Goal: Task Accomplishment & Management: Use online tool/utility

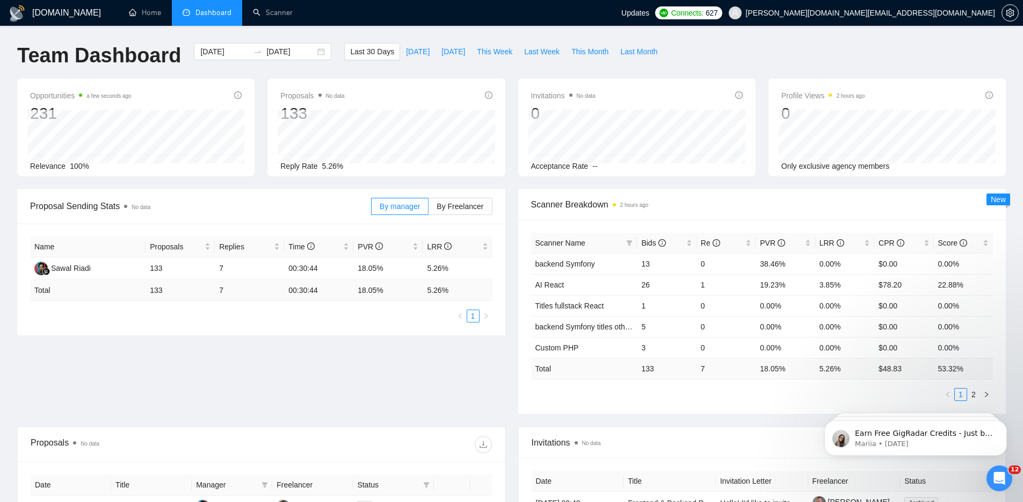
click at [877, 46] on div "Team Dashboard 2025-07-12 2025-08-11 Last 30 Days Today Yesterday This Week Las…" at bounding box center [512, 60] width 1002 height 35
click at [277, 13] on link "Scanner" at bounding box center [273, 12] width 40 height 9
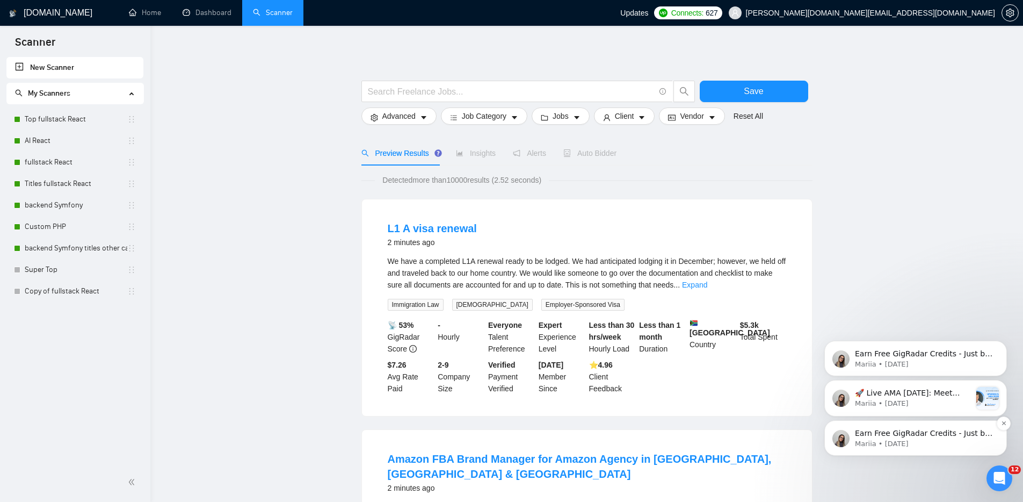
click at [956, 435] on p "Earn Free GigRadar Credits - Just by Sharing Your Story! 💬 Want more credits fo…" at bounding box center [924, 433] width 139 height 11
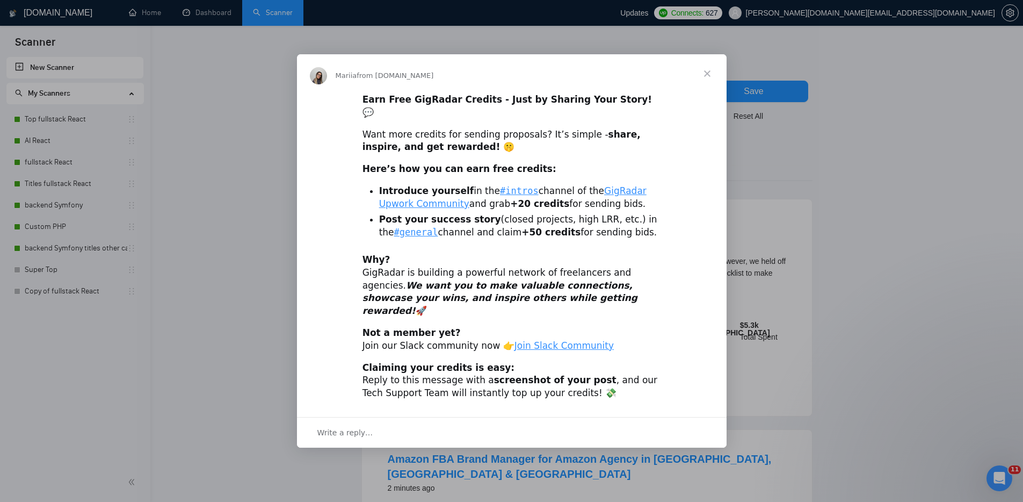
click at [705, 86] on span "Close" at bounding box center [707, 73] width 39 height 39
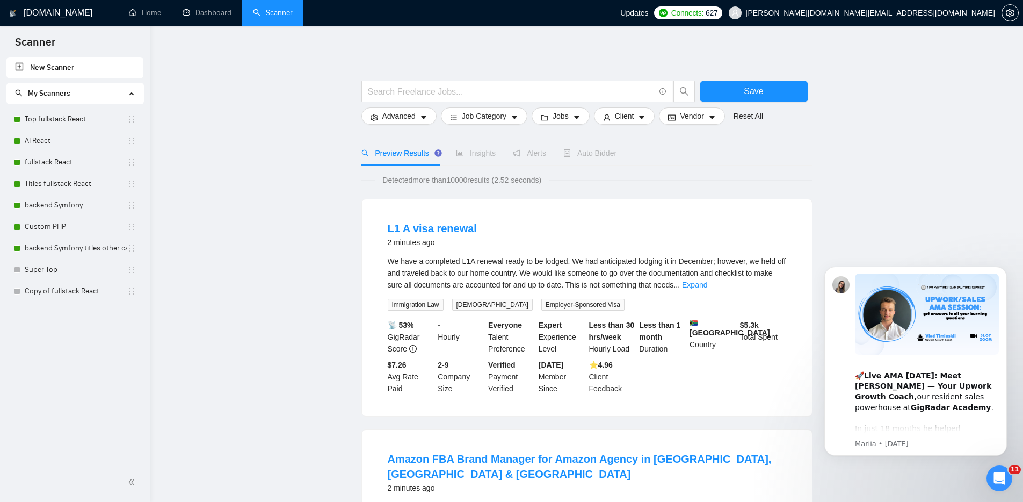
drag, startPoint x: 284, startPoint y: 290, endPoint x: 236, endPoint y: 222, distance: 83.0
click at [205, 12] on link "Dashboard" at bounding box center [207, 12] width 49 height 9
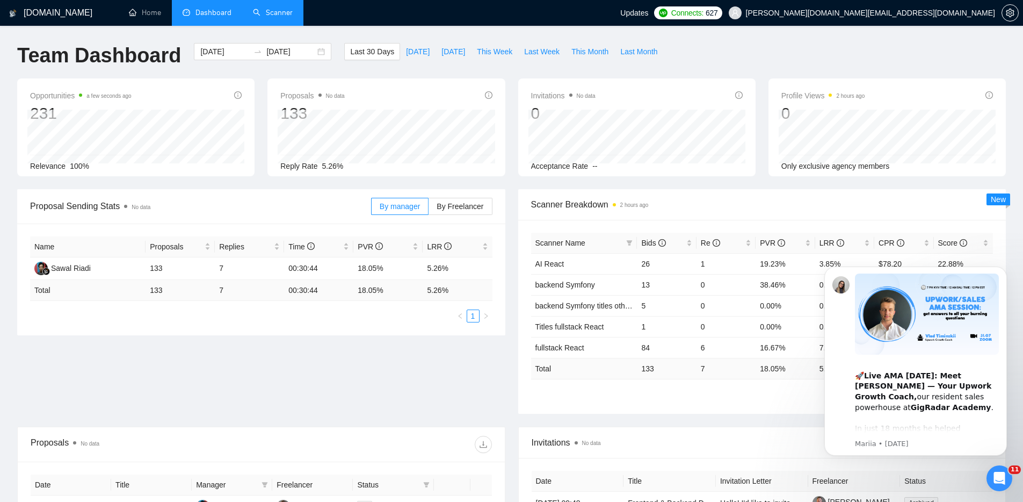
click at [999, 479] on icon "Open Intercom Messenger" at bounding box center [1000, 479] width 18 height 18
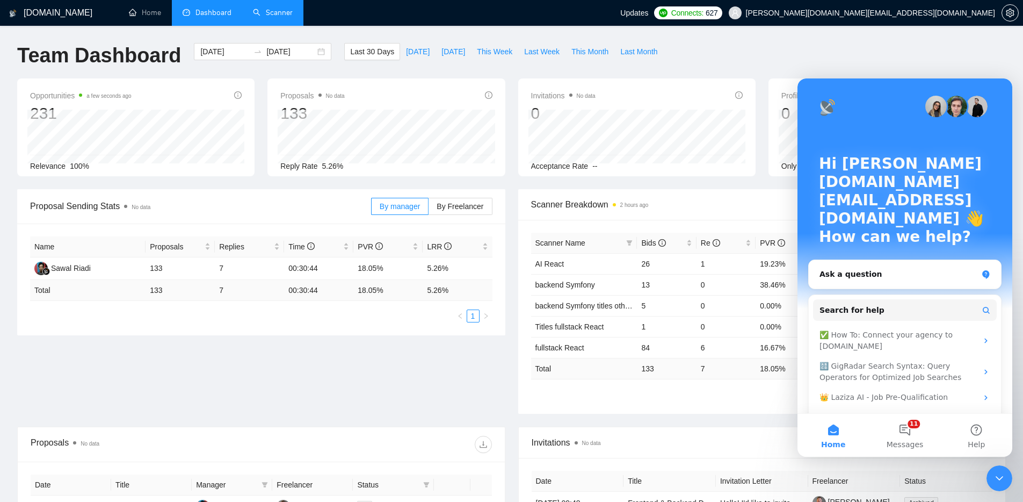
click at [1000, 475] on icon "Close Intercom Messenger" at bounding box center [999, 478] width 13 height 13
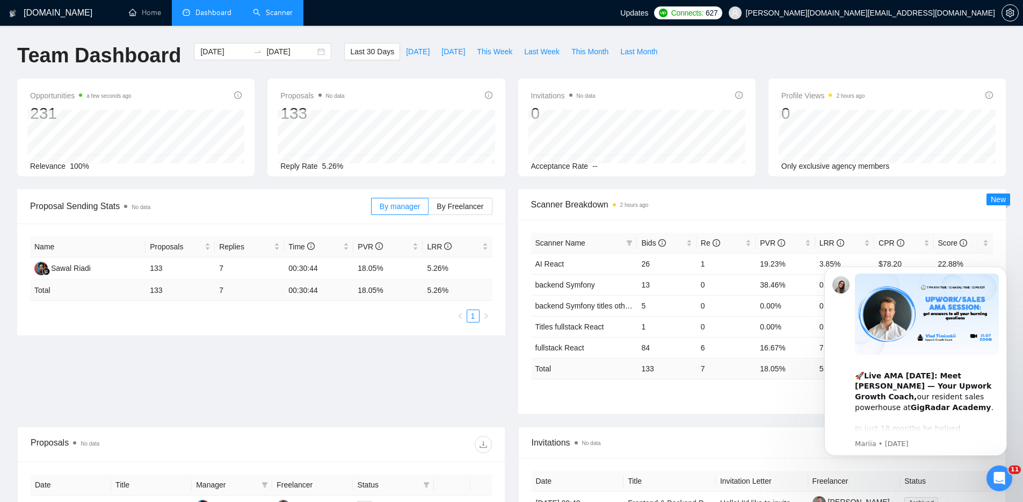
drag, startPoint x: 1003, startPoint y: 269, endPoint x: 1003, endPoint y: 320, distance: 51.6
click at [1003, 269] on icon "Dismiss notification" at bounding box center [1004, 269] width 5 height 5
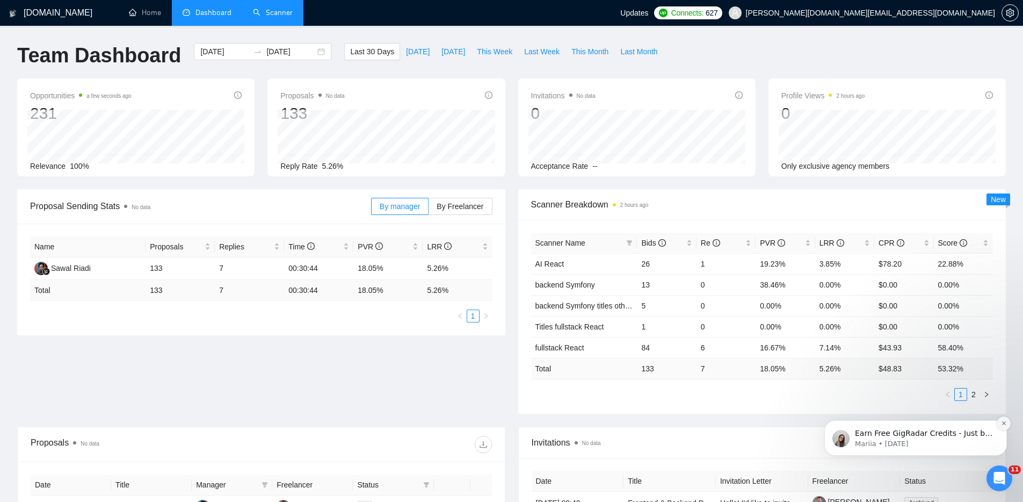
click at [1007, 424] on button "Dismiss notification" at bounding box center [1004, 423] width 14 height 14
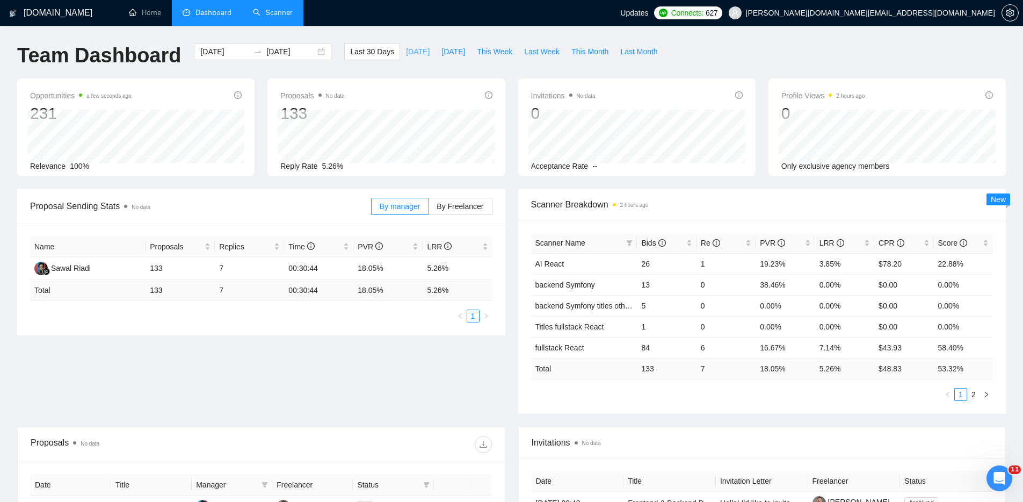
click at [413, 51] on span "[DATE]" at bounding box center [418, 52] width 24 height 12
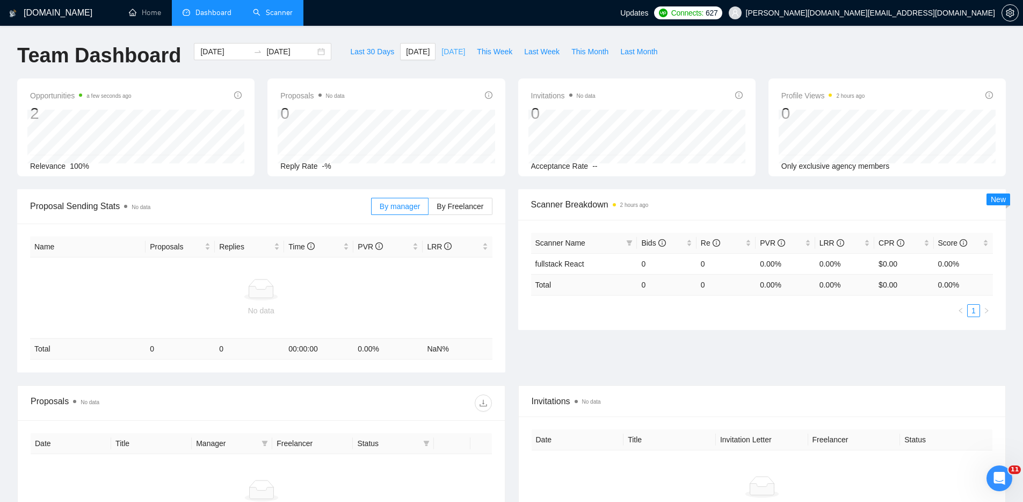
click at [442, 50] on span "[DATE]" at bounding box center [454, 52] width 24 height 12
type input "[DATE]"
click at [548, 53] on span "Last Week" at bounding box center [541, 52] width 35 height 12
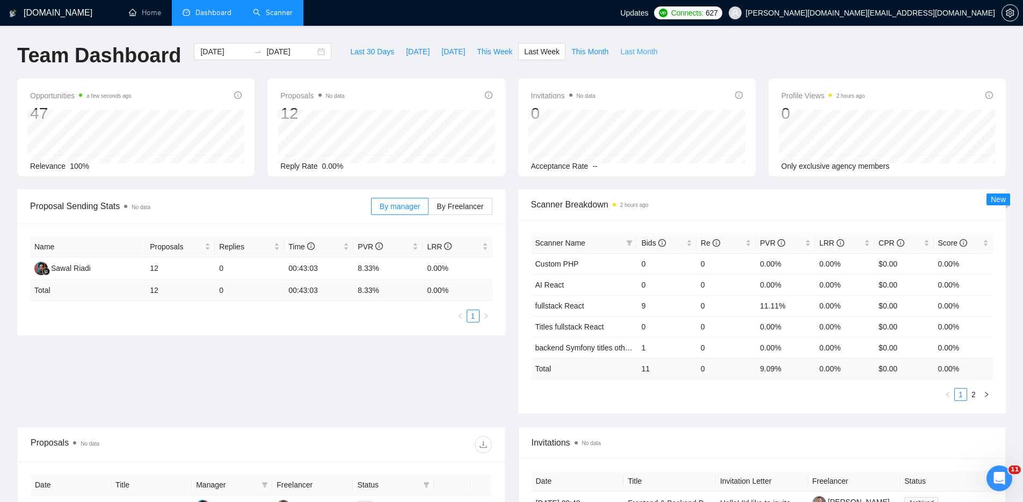
click at [644, 50] on span "Last Month" at bounding box center [638, 52] width 37 height 12
type input "[DATE]"
click at [363, 49] on span "Last 30 Days" at bounding box center [372, 52] width 44 height 12
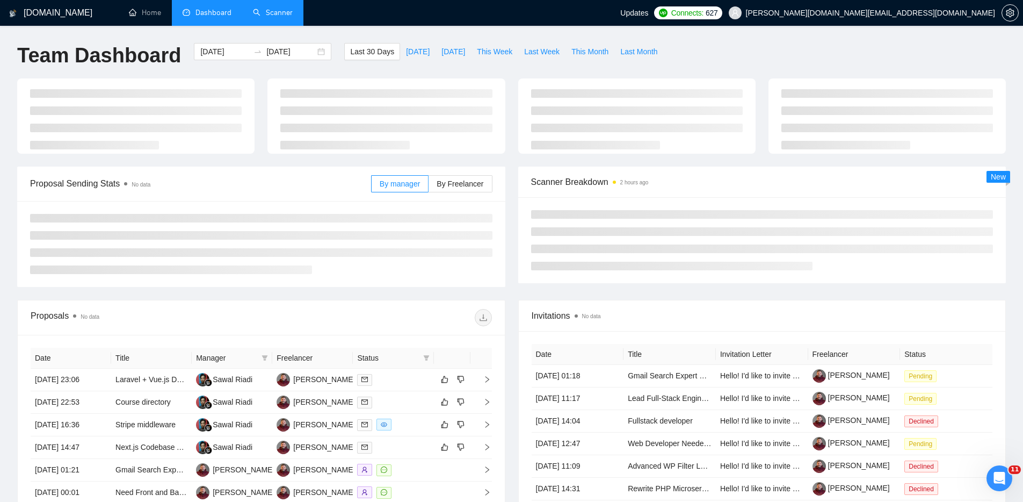
type input "[DATE]"
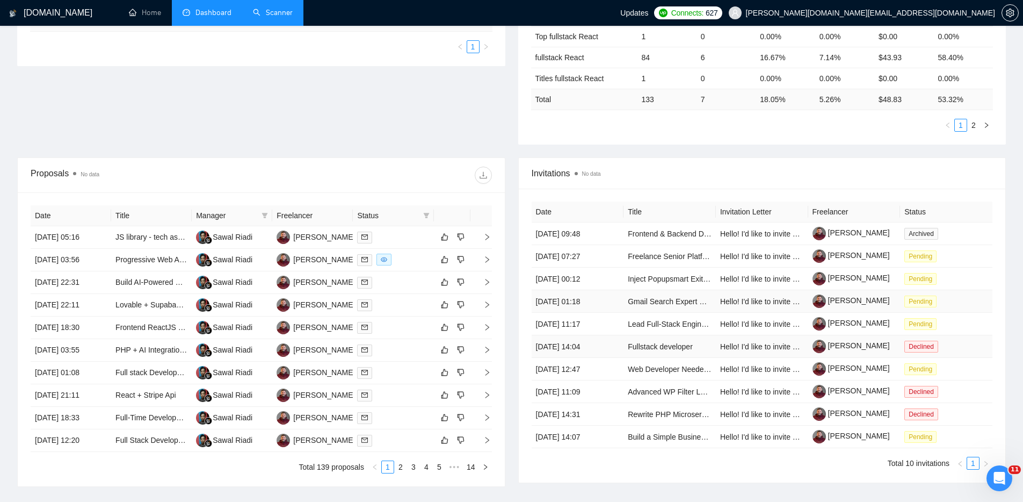
scroll to position [292, 0]
